Goal: Use online tool/utility: Utilize a website feature to perform a specific function

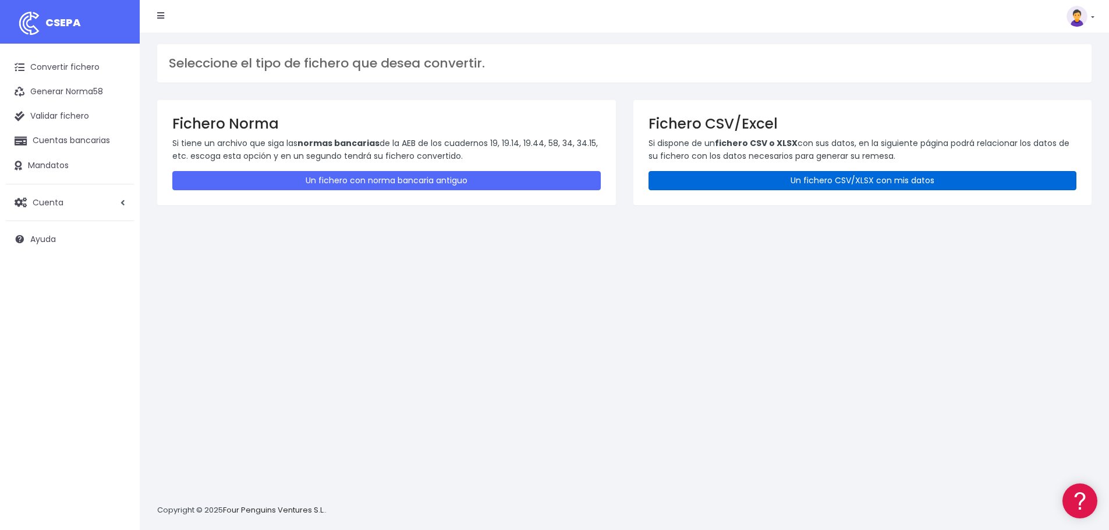
click at [775, 183] on link "Un fichero CSV/XLSX con mis datos" at bounding box center [863, 180] width 428 height 19
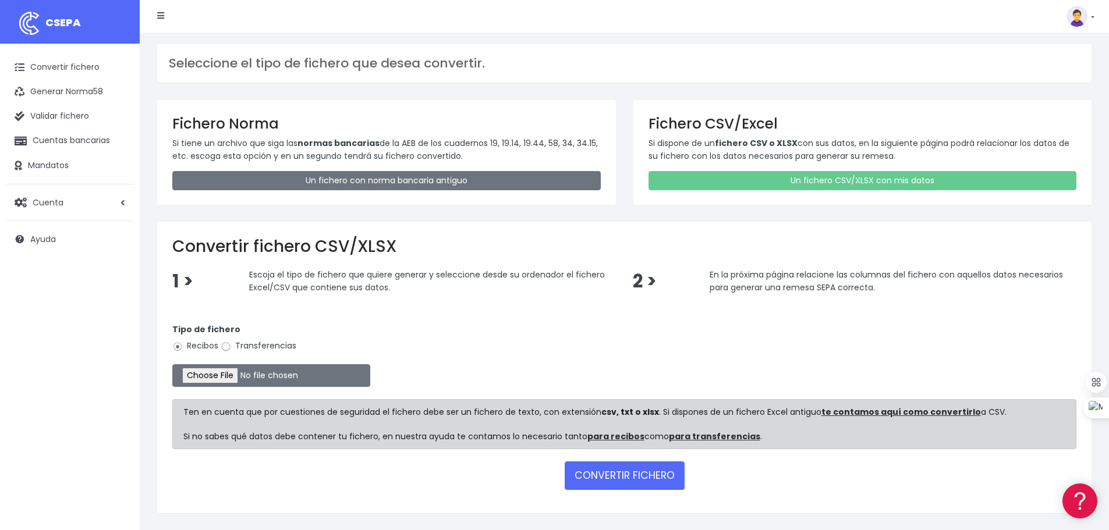
click at [230, 347] on input "Transferencias" at bounding box center [226, 347] width 10 height 10
radio input "true"
click at [241, 379] on input "file" at bounding box center [271, 375] width 198 height 23
type input "C:\fakepath\transferencias-2025-10-01.csv"
click at [619, 474] on button "CONVERTIR FICHERO" at bounding box center [625, 476] width 120 height 28
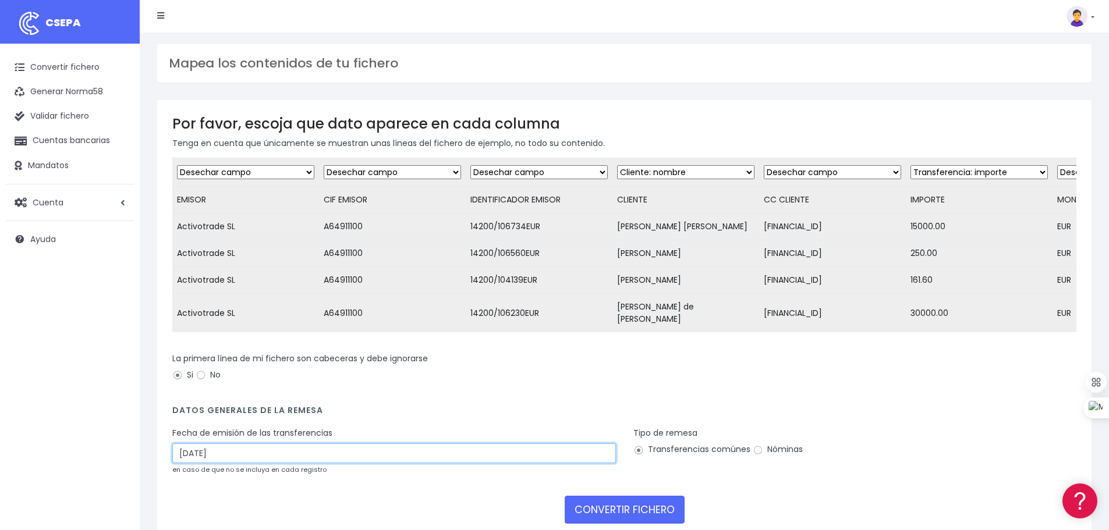
click at [219, 463] on input "04/10/2025" at bounding box center [394, 454] width 444 height 20
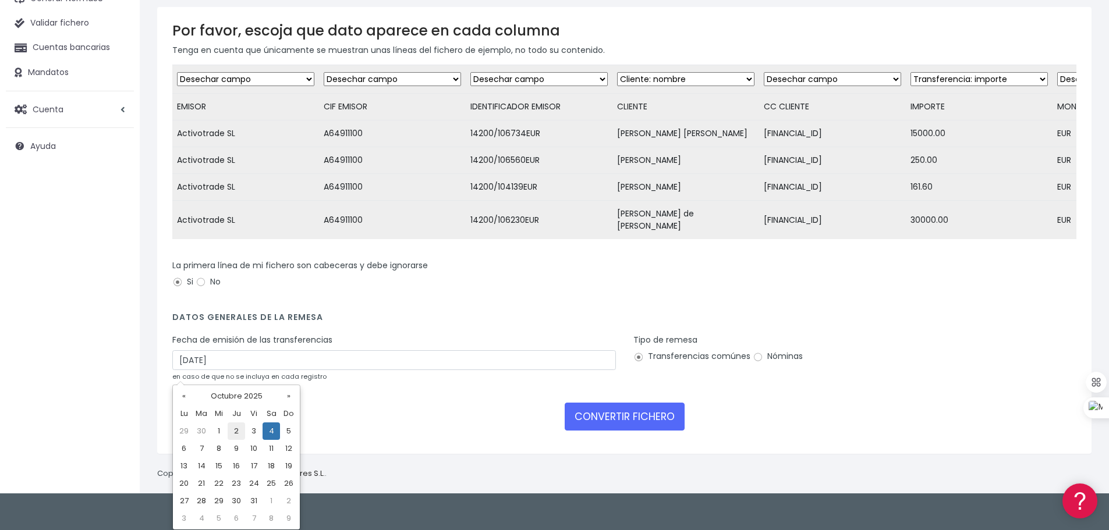
click at [236, 431] on td "2" at bounding box center [236, 431] width 17 height 17
type input "02/10/2025"
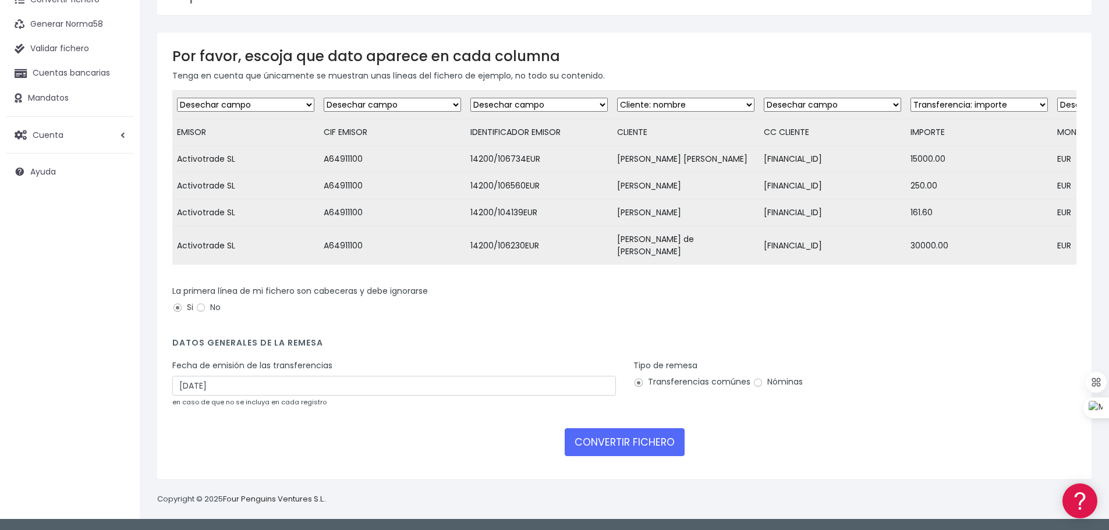
scroll to position [76, 0]
click at [634, 443] on button "CONVERTIR FICHERO" at bounding box center [625, 442] width 120 height 28
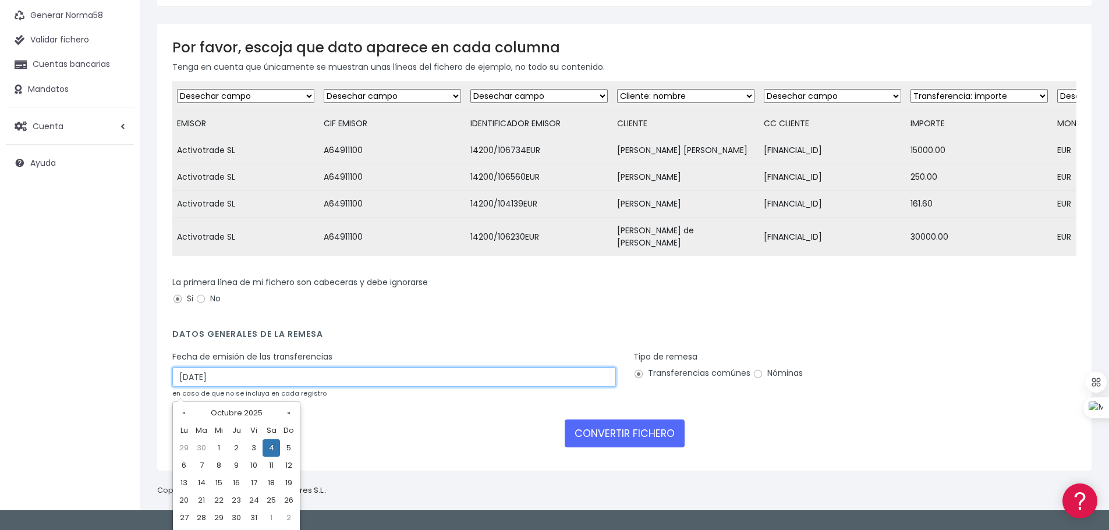
click at [239, 387] on input "[DATE]" at bounding box center [394, 377] width 444 height 20
click at [235, 457] on td "9" at bounding box center [236, 465] width 17 height 17
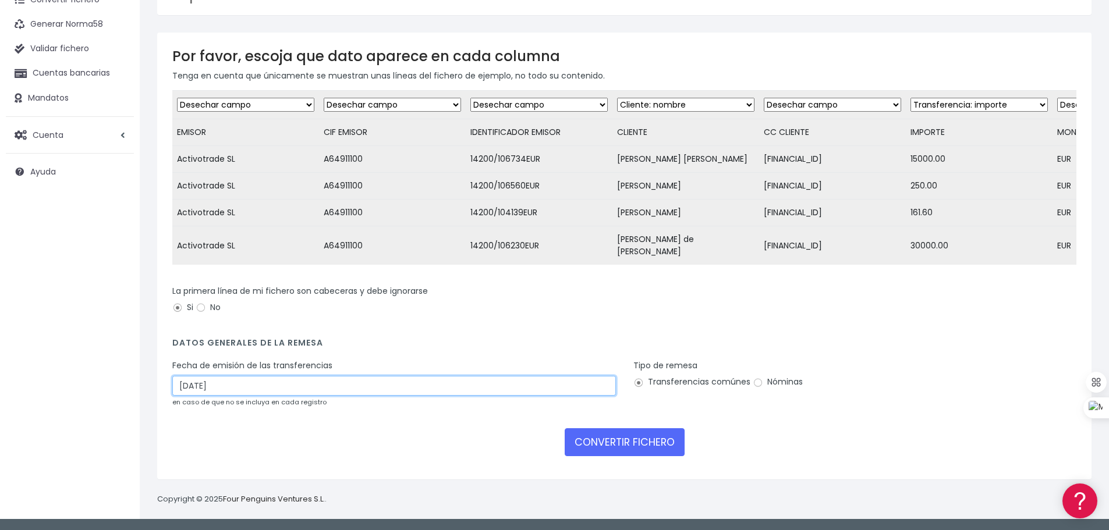
click at [235, 393] on input "09/10/2025" at bounding box center [394, 386] width 444 height 20
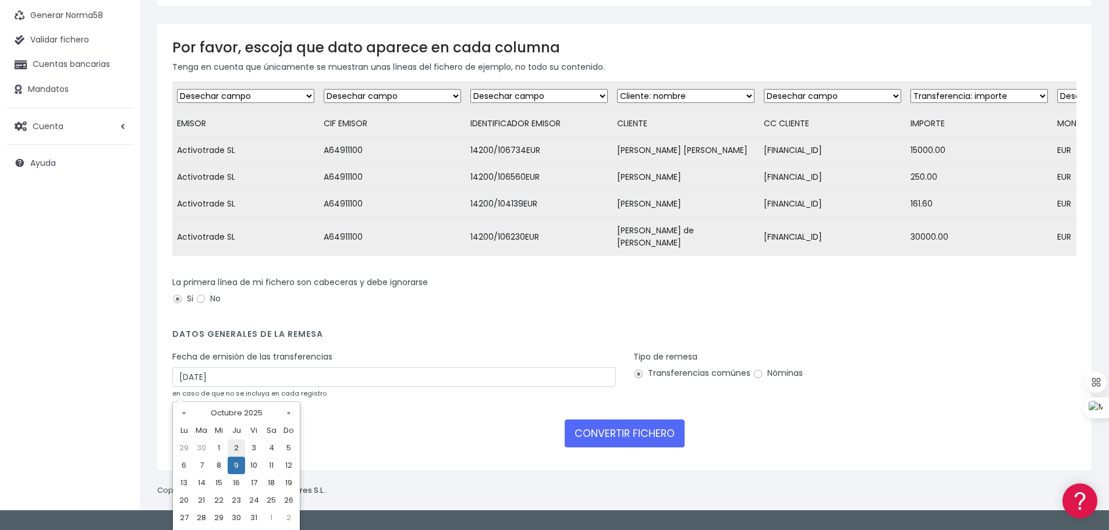
click at [236, 449] on td "2" at bounding box center [236, 448] width 17 height 17
type input "02/10/2025"
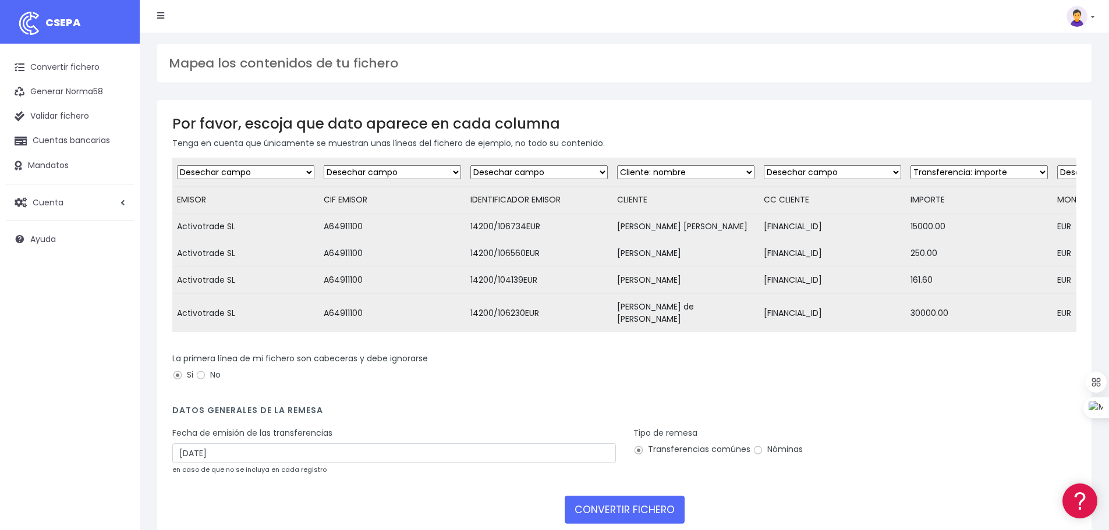
click at [854, 173] on select "Desechar campo Cliente: nombre Cliente: DNI Cliente: Email Cliente: referencia …" at bounding box center [832, 172] width 137 height 14
click at [876, 80] on div "Mapea los contenidos de tu fichero" at bounding box center [624, 63] width 934 height 38
click at [869, 175] on select "Desechar campo Cliente: nombre Cliente: DNI Cliente: Email Cliente: referencia …" at bounding box center [832, 172] width 137 height 14
select select "iban"
click at [764, 165] on select "Desechar campo Cliente: nombre Cliente: DNI Cliente: Email Cliente: referencia …" at bounding box center [832, 172] width 137 height 14
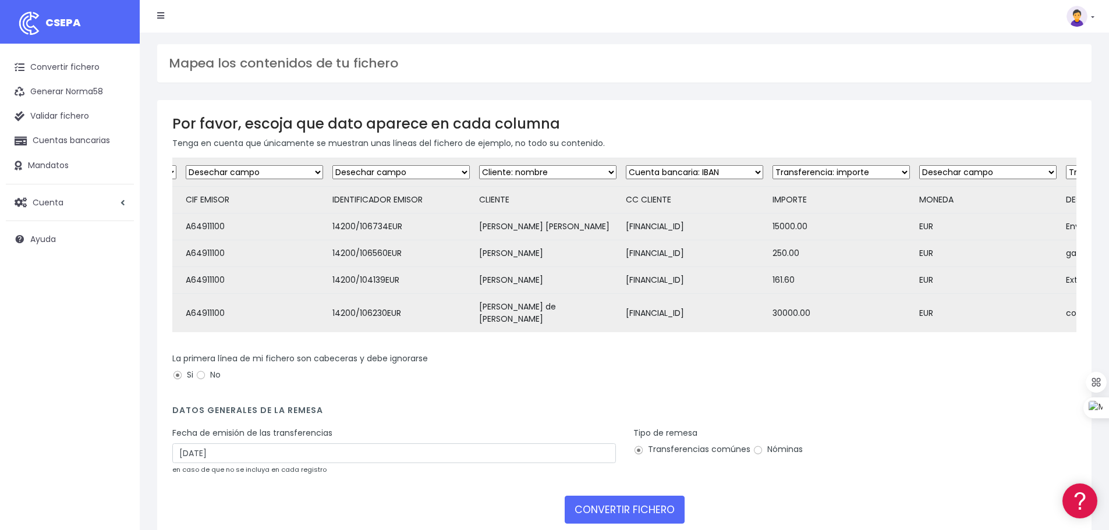
scroll to position [0, 140]
click at [1007, 173] on select "Desechar campo Cliente: nombre Cliente: DNI Cliente: Email Cliente: referencia …" at bounding box center [985, 172] width 137 height 14
click at [1005, 173] on select "Desechar campo Cliente: nombre Cliente: DNI Cliente: Email Cliente: referencia …" at bounding box center [985, 172] width 137 height 14
click at [933, 421] on h4 "Datos generales de la remesa" at bounding box center [624, 414] width 904 height 16
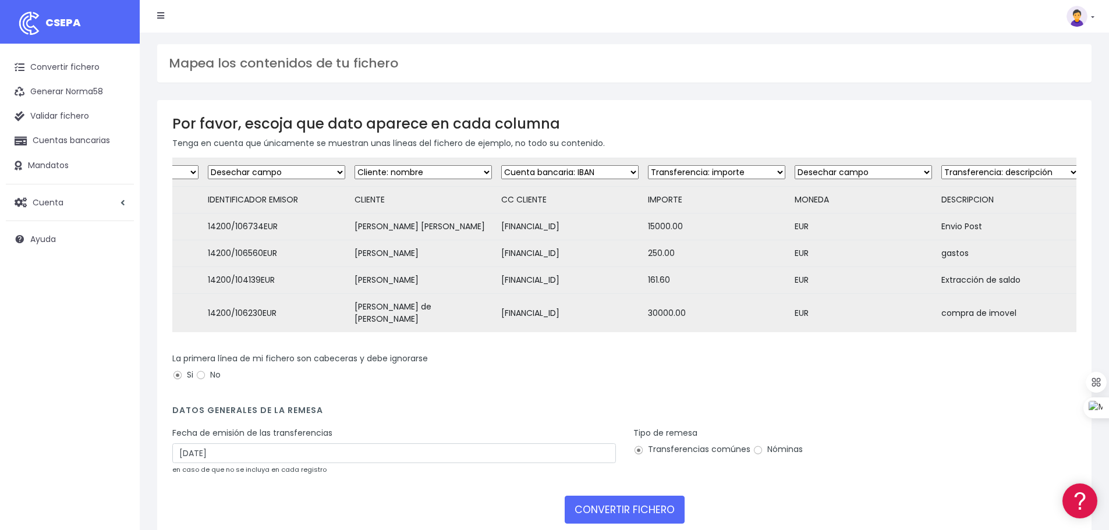
scroll to position [0, 264]
click at [907, 173] on select "Desechar campo Cliente: nombre Cliente: DNI Cliente: Email Cliente: referencia …" at bounding box center [861, 172] width 137 height 14
click at [933, 440] on div "Tipo de remesa Transferencias comúnes Nóminas" at bounding box center [855, 443] width 444 height 33
click at [647, 517] on button "CONVERTIR FICHERO" at bounding box center [625, 510] width 120 height 28
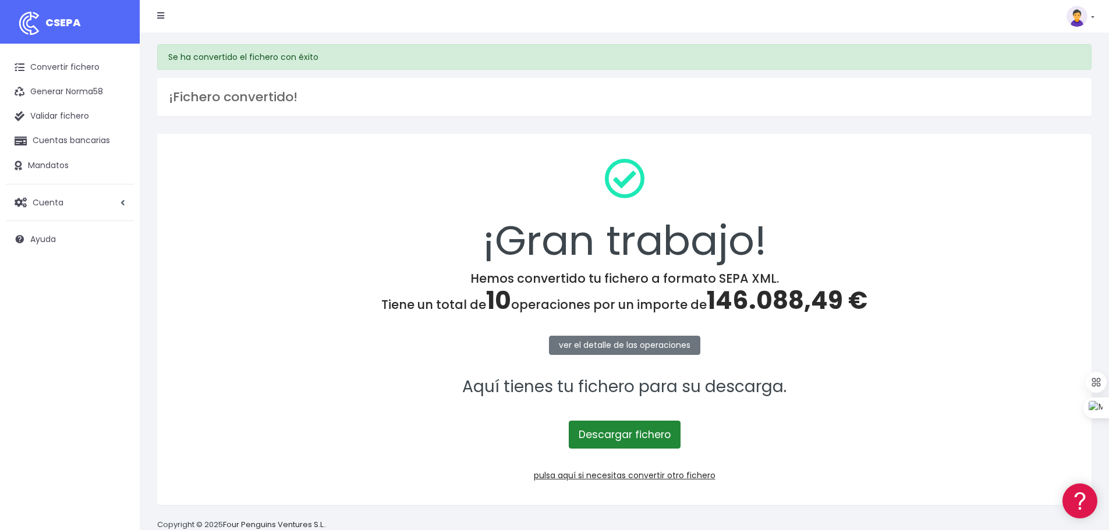
click at [590, 431] on link "Descargar fichero" at bounding box center [625, 435] width 112 height 28
